Goal: Navigation & Orientation: Go to known website

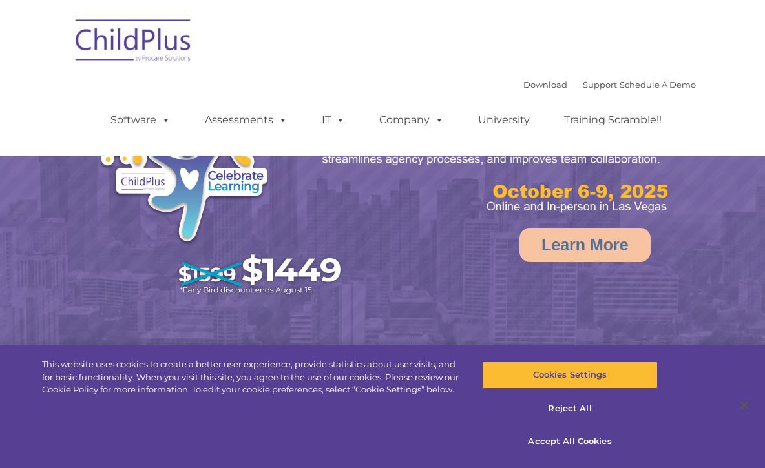
select select "MEDIUM"
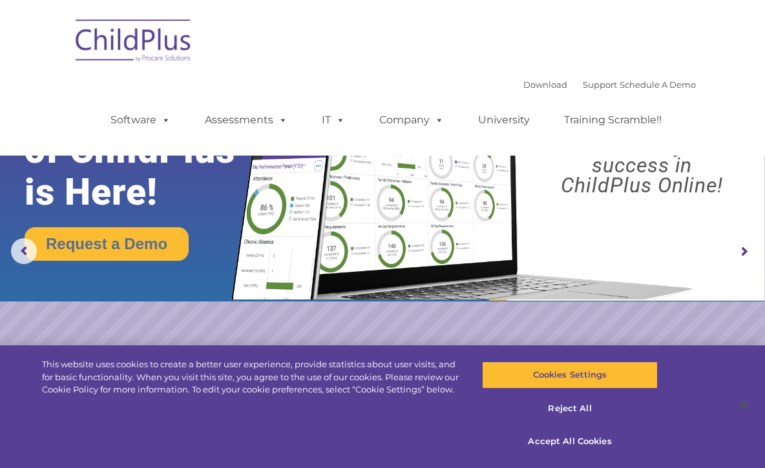
click at [170, 45] on img at bounding box center [133, 42] width 129 height 65
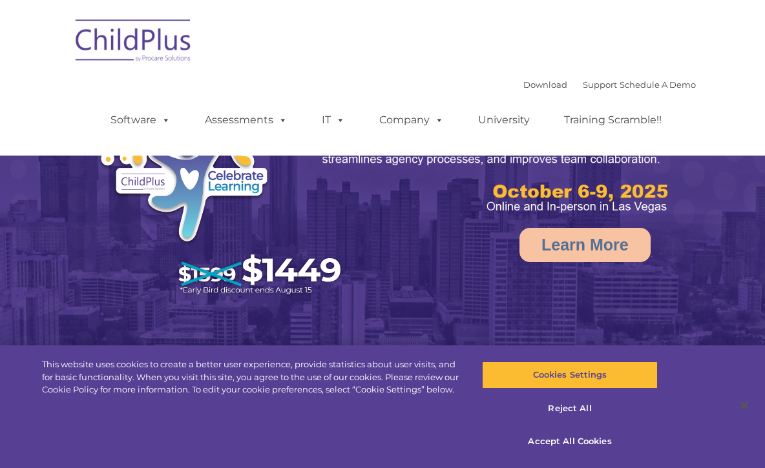
select select "MEDIUM"
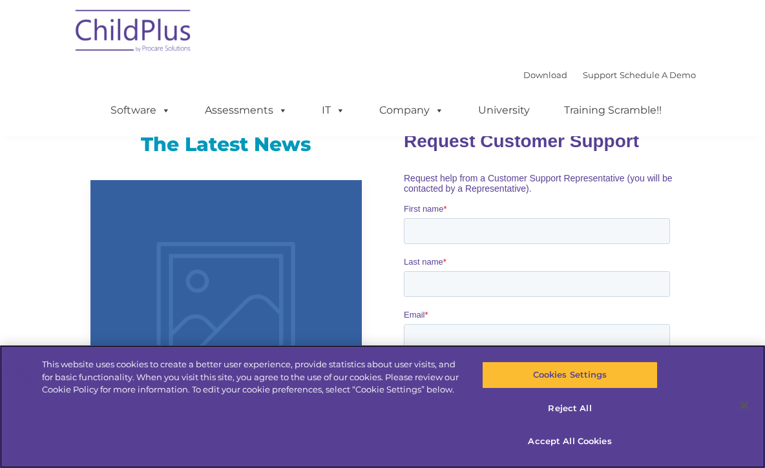
scroll to position [608, 0]
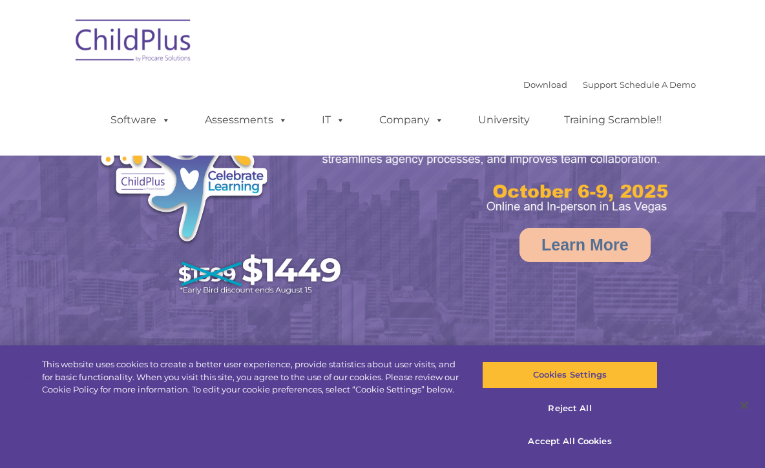
select select "MEDIUM"
